Goal: Check status

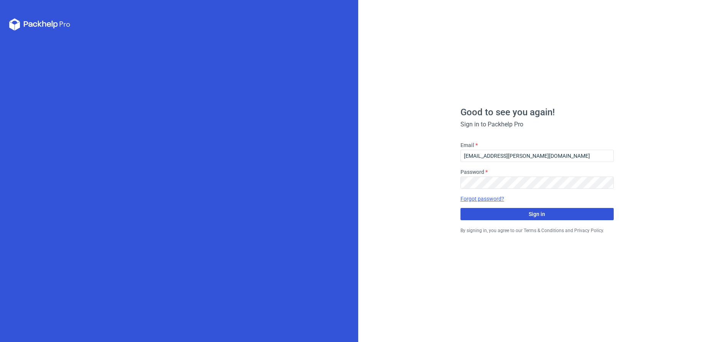
click at [534, 214] on span "Sign in" at bounding box center [537, 214] width 16 height 5
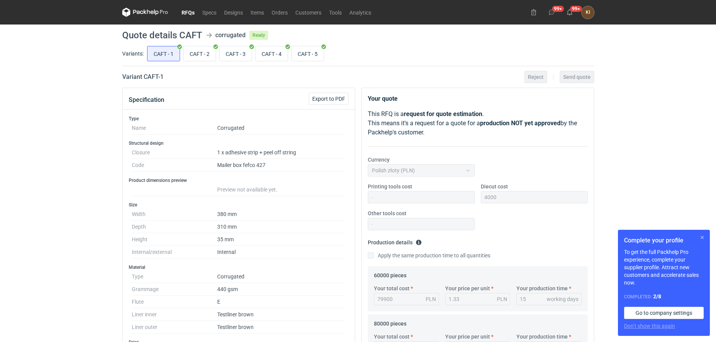
click at [702, 233] on button "button" at bounding box center [702, 237] width 9 height 9
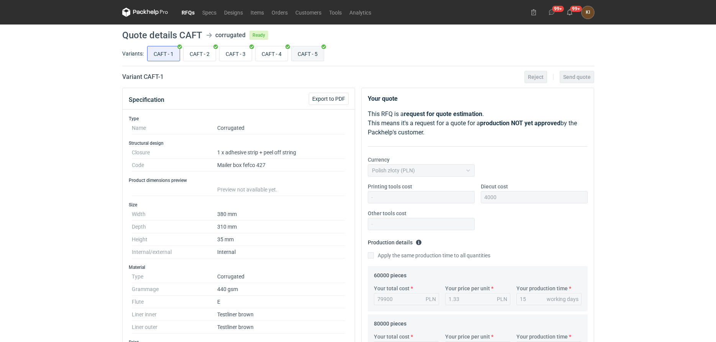
click at [313, 53] on input "CAFT - 5" at bounding box center [308, 53] width 32 height 15
radio input "true"
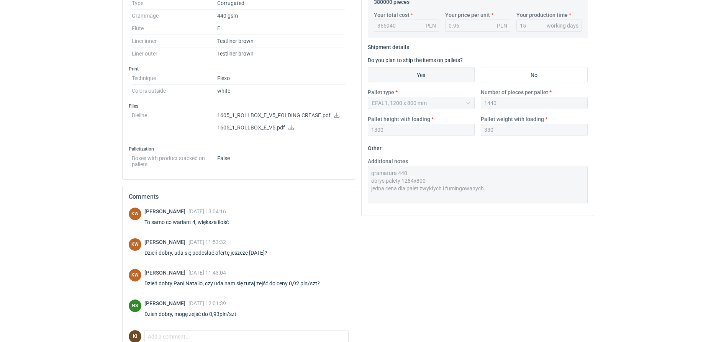
scroll to position [312, 0]
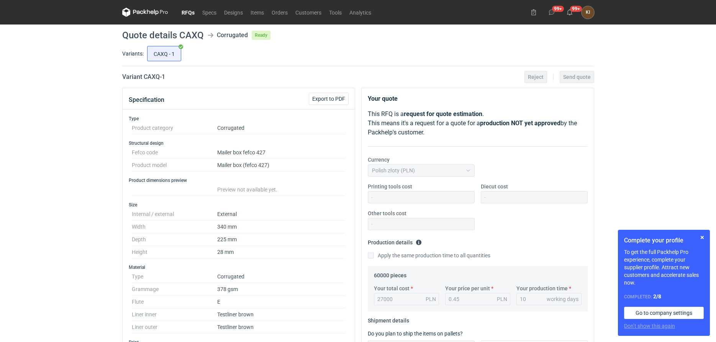
scroll to position [93, 0]
click at [702, 238] on button "button" at bounding box center [702, 237] width 9 height 9
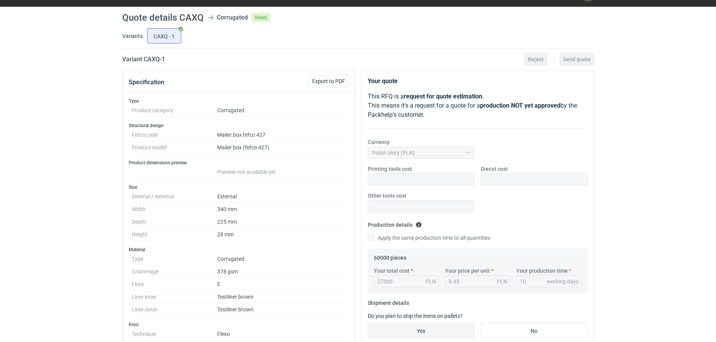
scroll to position [0, 0]
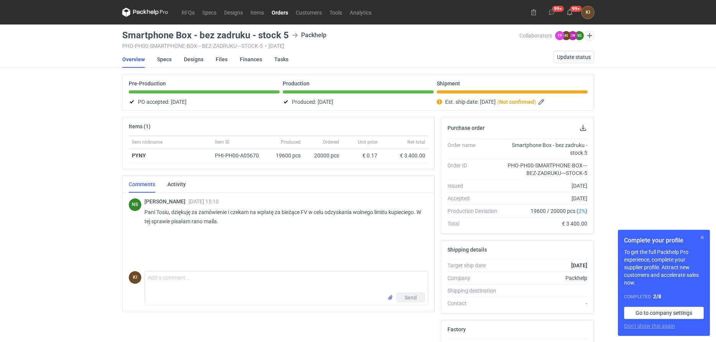
click at [702, 238] on button "button" at bounding box center [702, 237] width 9 height 9
